Goal: Check status

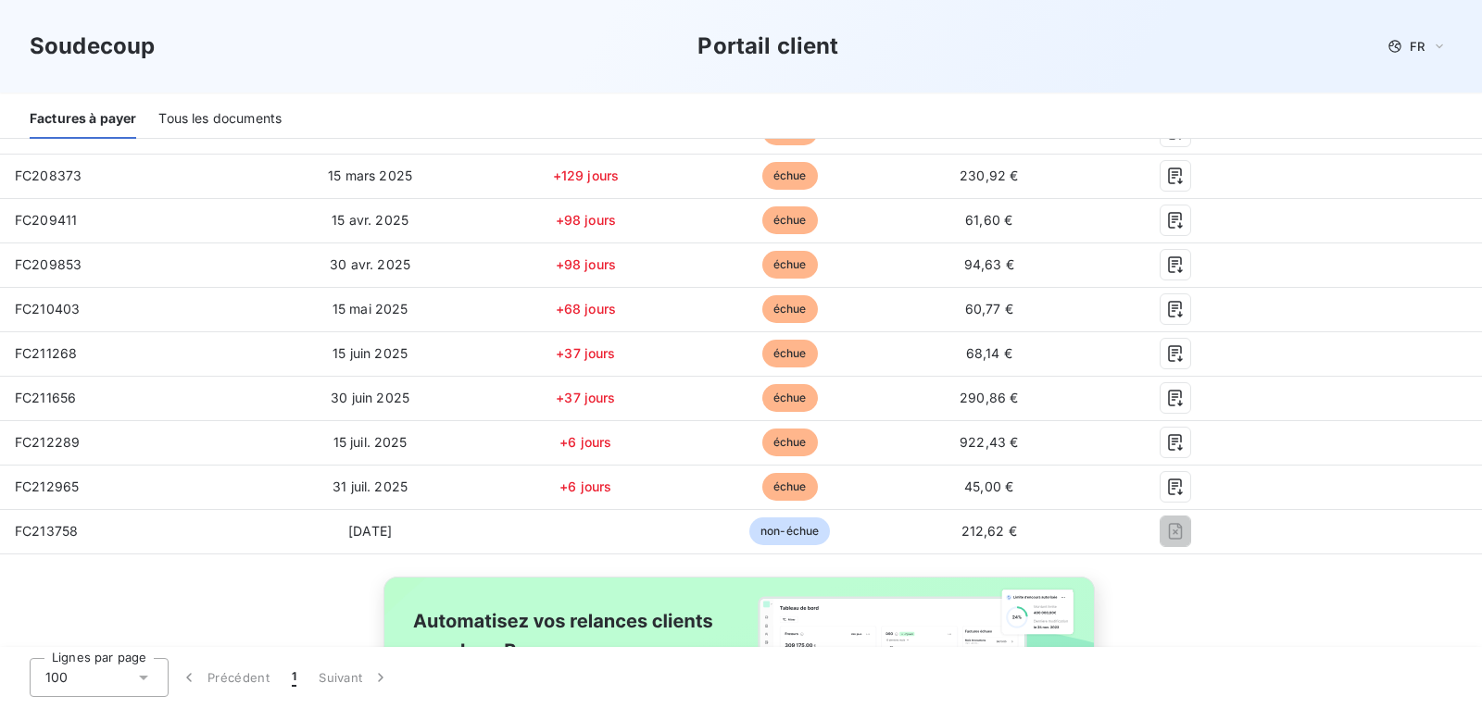
scroll to position [312, 0]
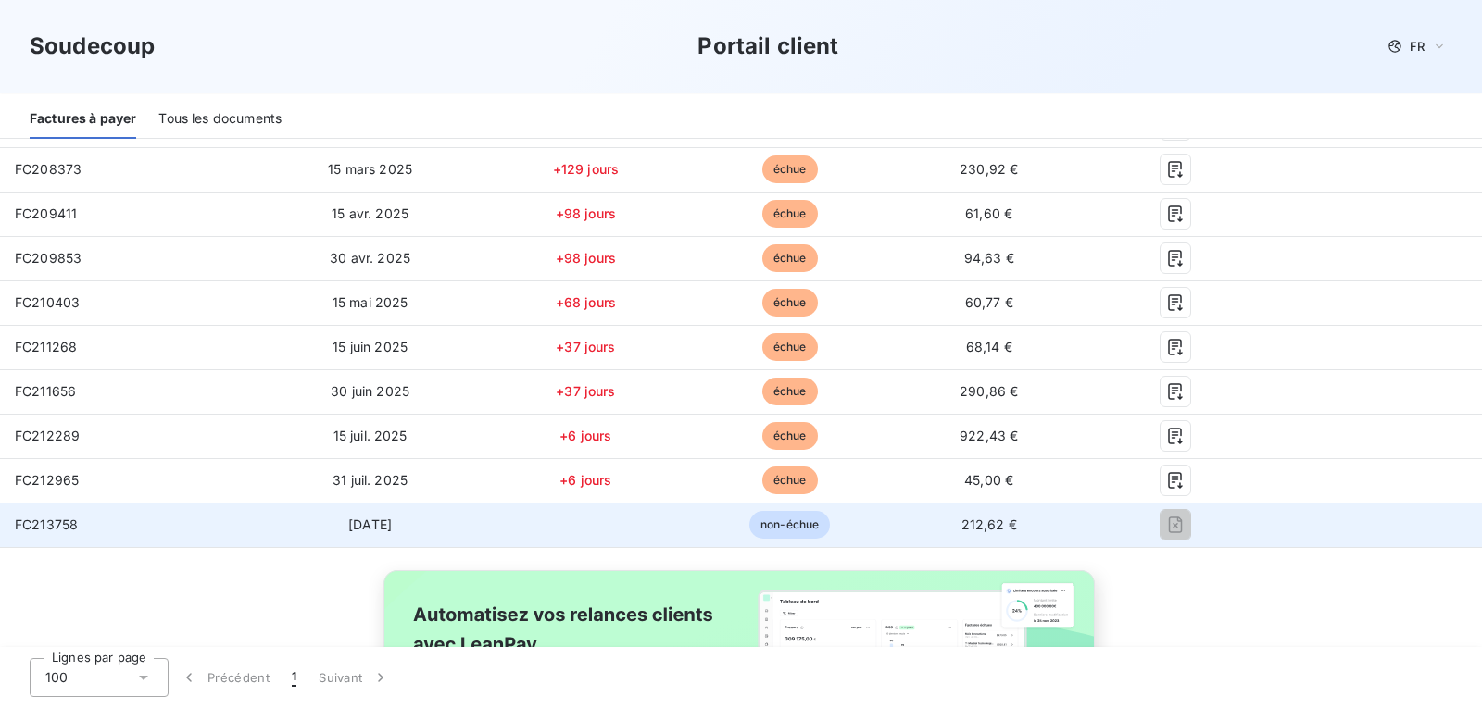
click at [1455, 512] on td at bounding box center [1373, 525] width 218 height 44
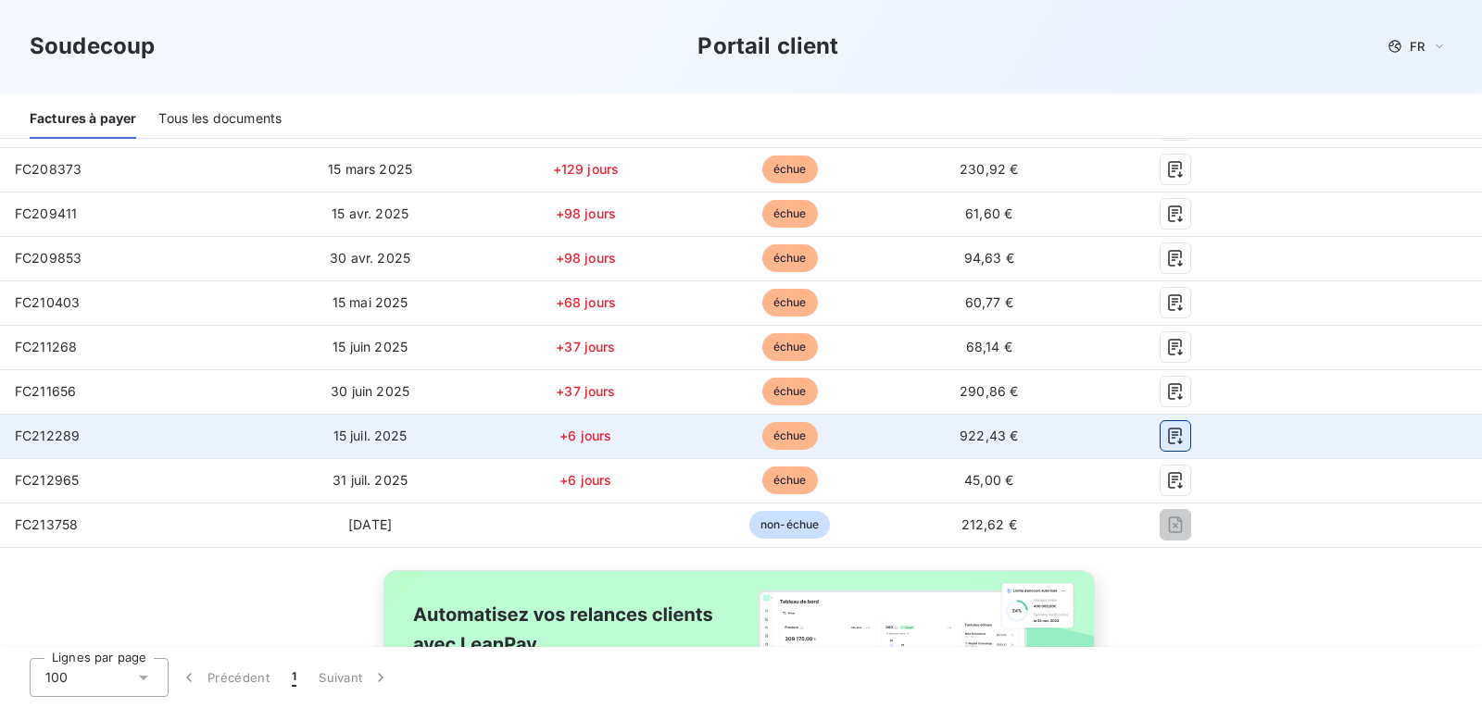
click at [1168, 443] on icon "button" at bounding box center [1175, 436] width 14 height 17
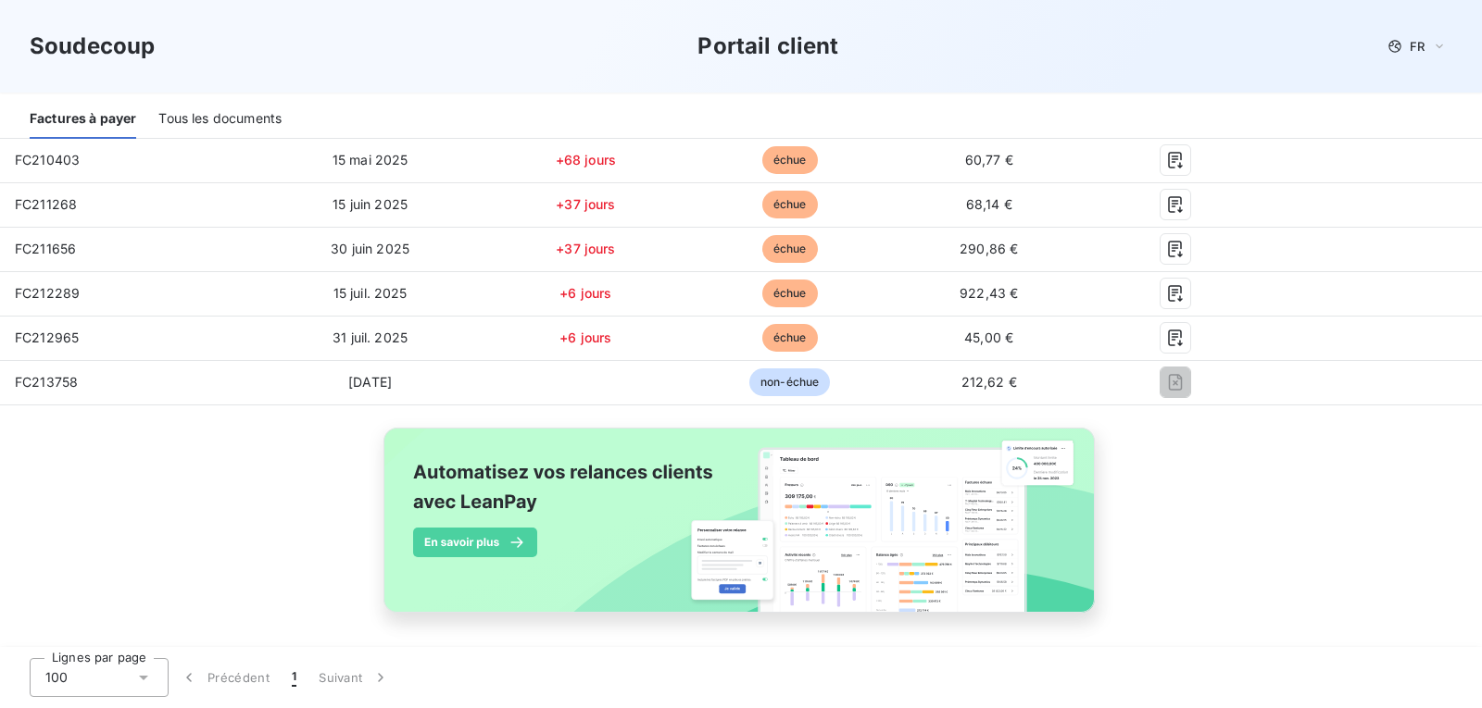
scroll to position [461, 0]
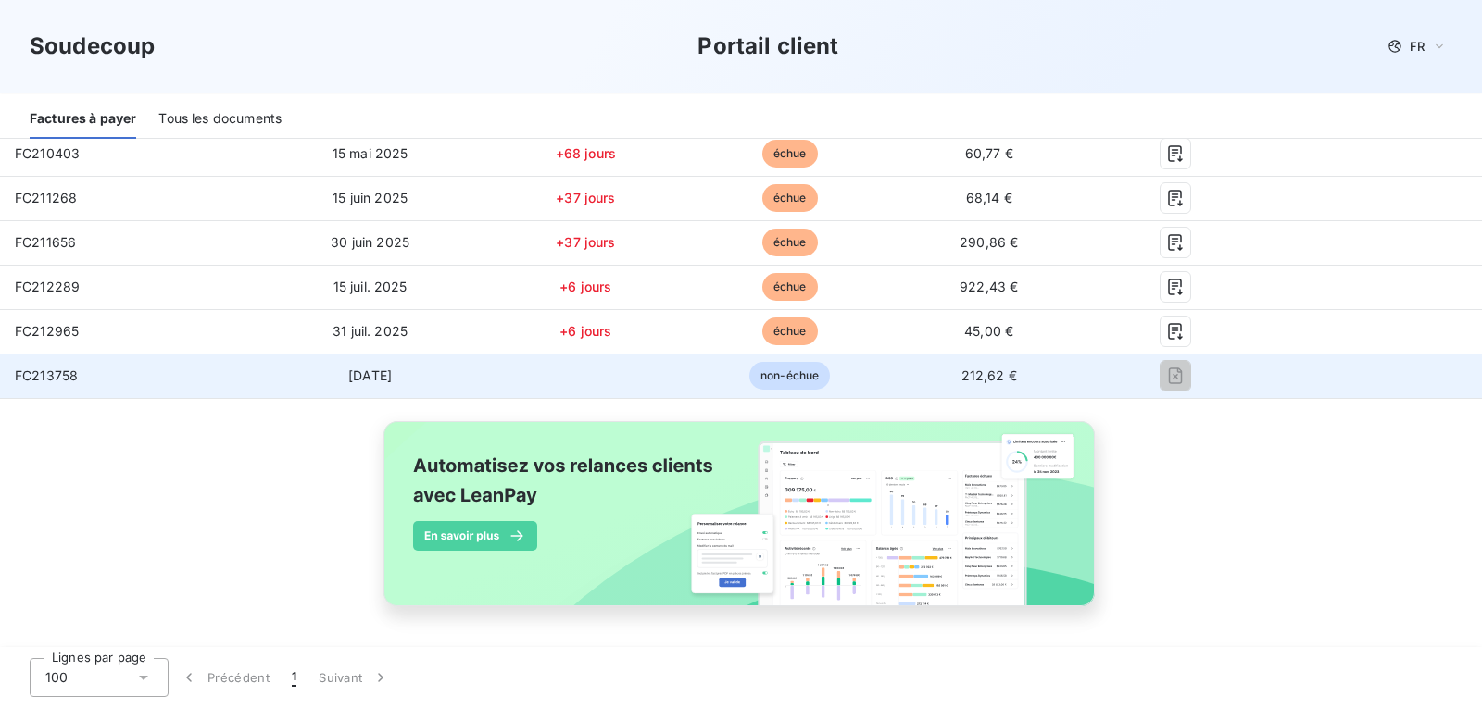
click at [48, 369] on span "FC213758" at bounding box center [46, 376] width 63 height 16
click at [363, 374] on span "[DATE]" at bounding box center [370, 376] width 44 height 16
click at [802, 376] on span "non-échue" at bounding box center [789, 376] width 81 height 28
click at [975, 378] on span "212,62 €" at bounding box center [989, 376] width 56 height 16
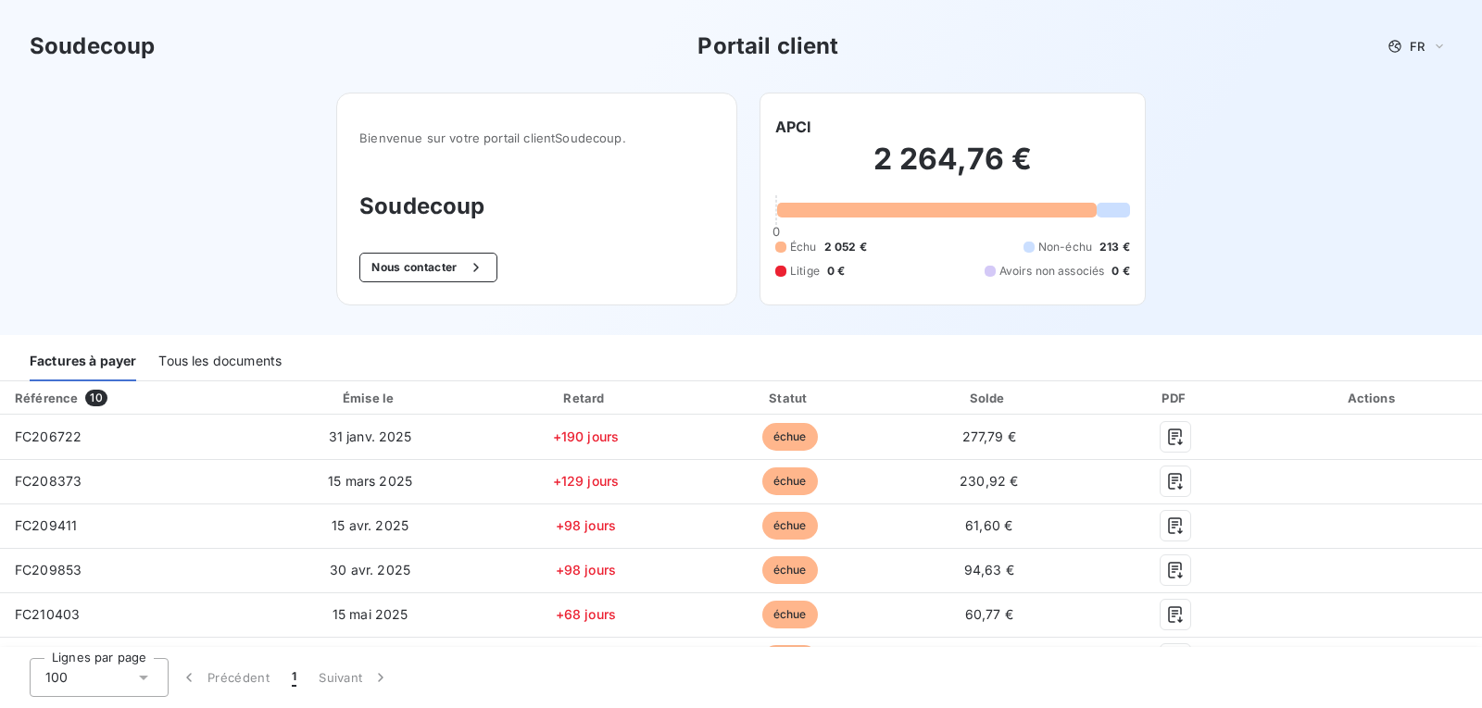
click at [0, 1] on div "Soudecoup Portail client FR" at bounding box center [741, 46] width 1482 height 93
